Goal: Book appointment/travel/reservation

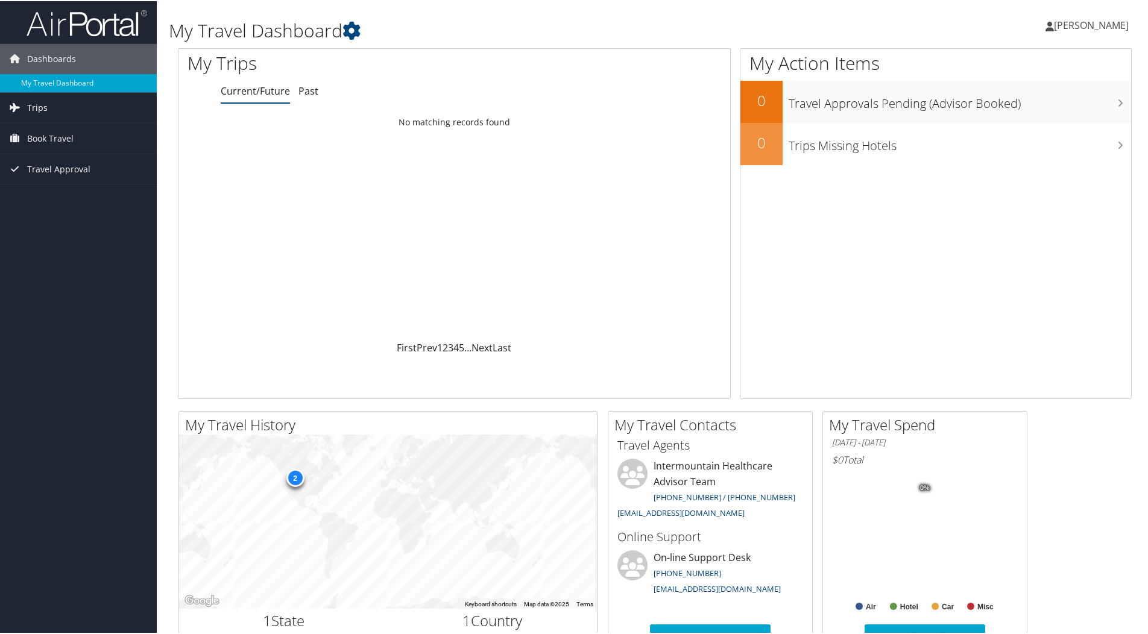
click at [29, 100] on span "Trips" at bounding box center [37, 107] width 21 height 30
click at [39, 193] on span "Book Travel" at bounding box center [50, 192] width 46 height 30
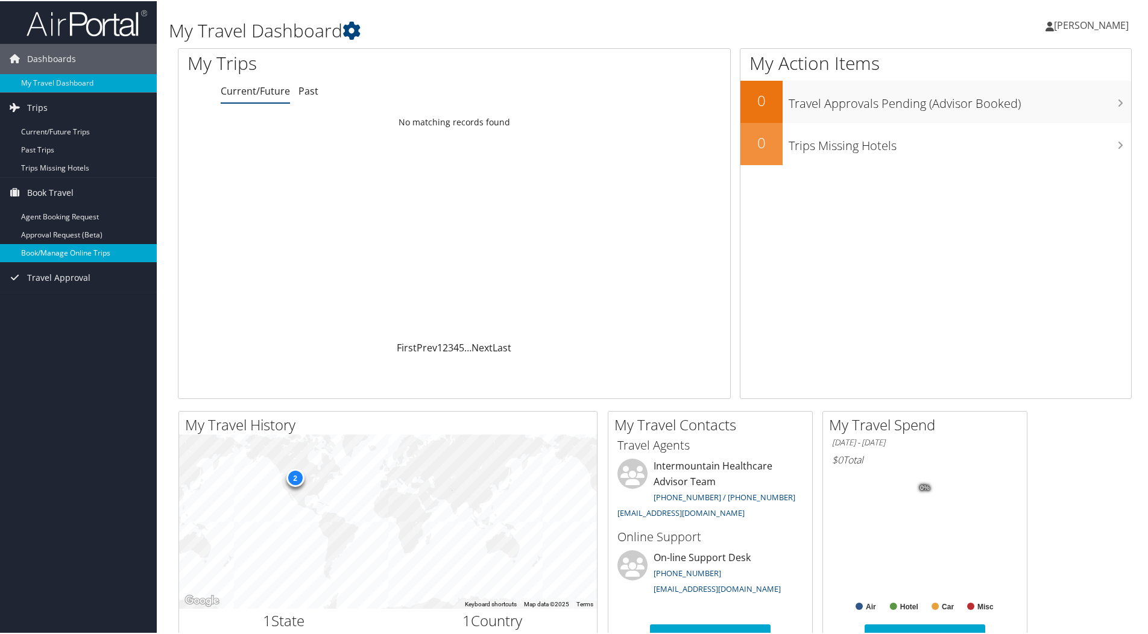
click at [46, 253] on link "Book/Manage Online Trips" at bounding box center [78, 252] width 157 height 18
click at [48, 251] on link "Book/Manage Online Trips" at bounding box center [78, 252] width 157 height 18
